Goal: Task Accomplishment & Management: Complete application form

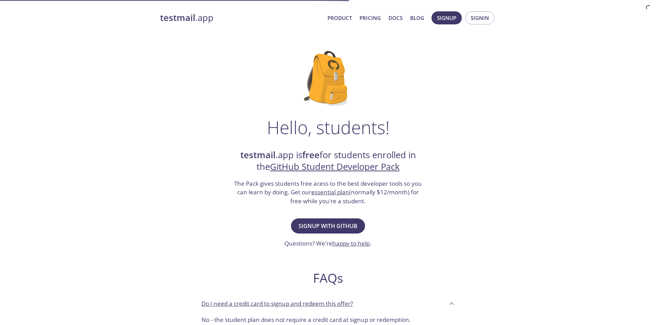
click at [349, 224] on span "Signup with GitHub" at bounding box center [327, 226] width 59 height 10
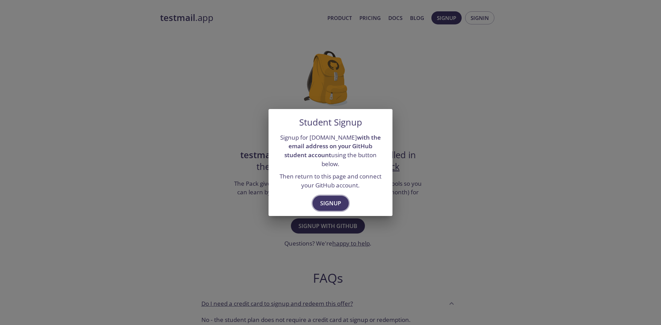
click at [334, 202] on span "Signup" at bounding box center [330, 204] width 21 height 10
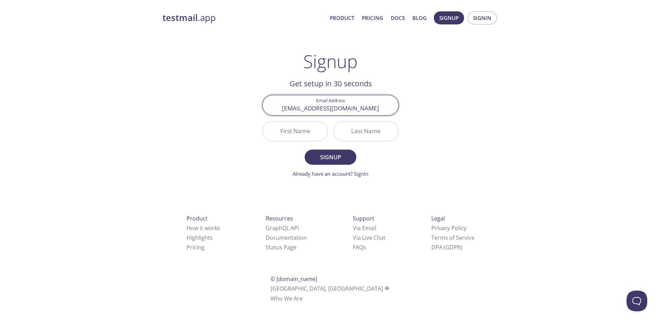
type input "[EMAIL_ADDRESS][DOMAIN_NAME]"
click at [290, 127] on input "First Name" at bounding box center [295, 131] width 65 height 20
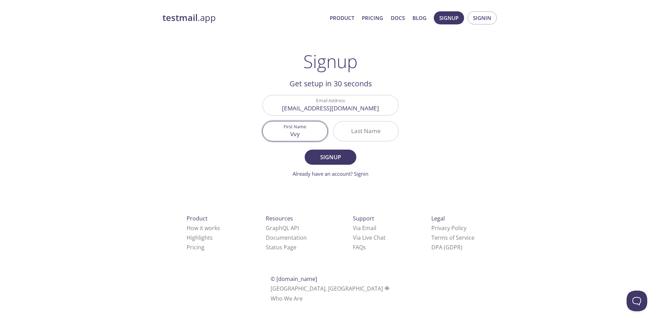
type input "Vvy"
type input "[PERSON_NAME]"
click at [298, 135] on input "Vvy" at bounding box center [295, 131] width 65 height 20
type input "Vy"
click at [331, 156] on span "Signup" at bounding box center [330, 157] width 36 height 10
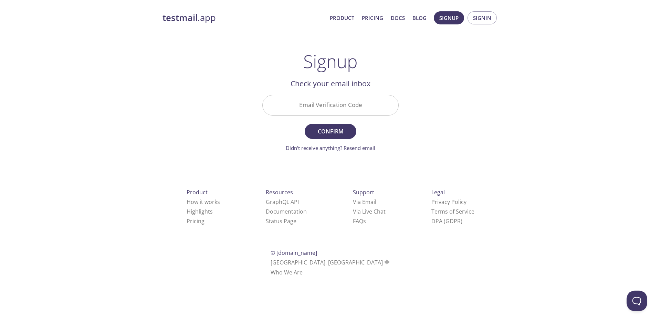
click at [350, 96] on input "Email Verification Code" at bounding box center [331, 105] width 136 height 20
paste input "MVMV13Z"
type input "MVMV13Z"
click at [334, 135] on span "Confirm" at bounding box center [330, 132] width 36 height 10
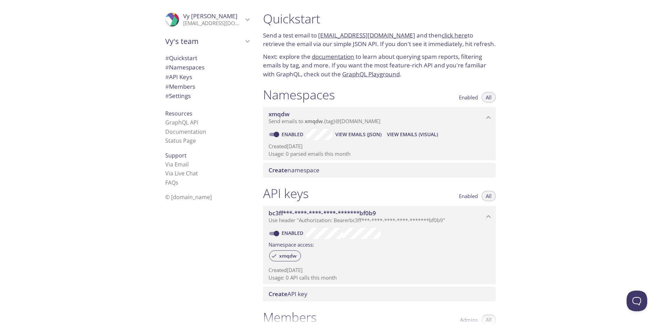
click at [522, 252] on div "Quickstart Send a test email to [EMAIL_ADDRESS][DOMAIN_NAME] and then click her…" at bounding box center [458, 162] width 403 height 325
